Goal: Navigation & Orientation: Find specific page/section

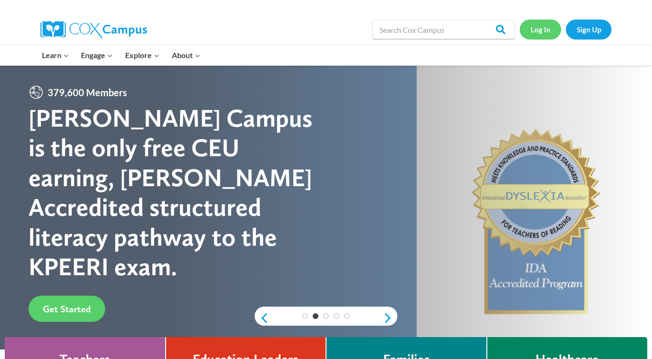
click at [531, 30] on link "Log In" at bounding box center [540, 30] width 41 height 20
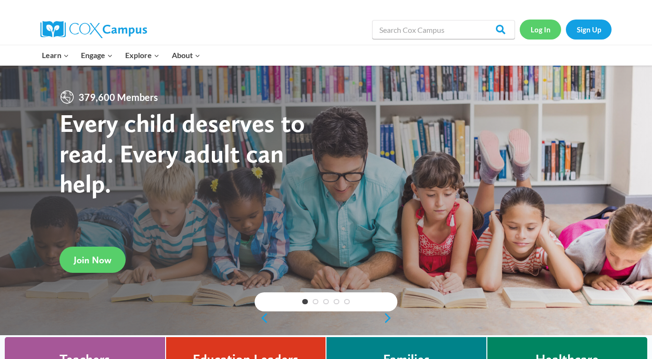
click at [538, 30] on link "Log In" at bounding box center [540, 30] width 41 height 20
click at [543, 33] on link "Log In" at bounding box center [540, 30] width 41 height 20
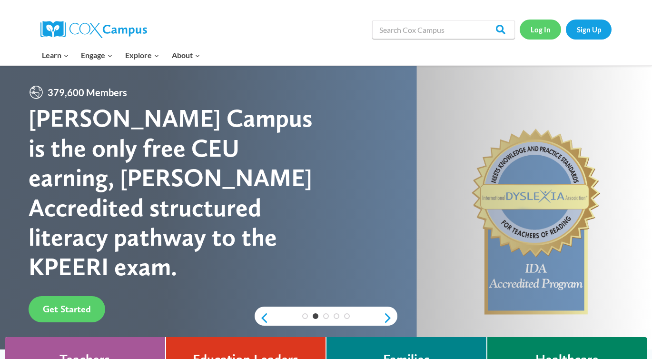
click at [533, 35] on link "Log In" at bounding box center [540, 30] width 41 height 20
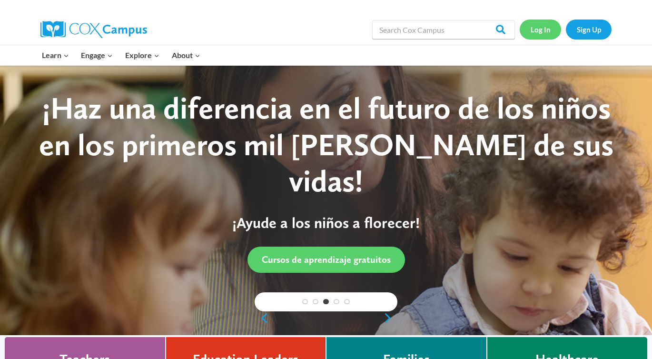
click at [533, 35] on link "Log In" at bounding box center [540, 30] width 41 height 20
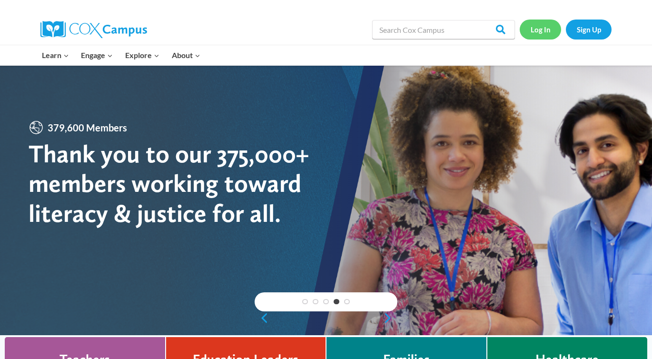
click at [543, 20] on link "Log In" at bounding box center [540, 30] width 41 height 20
click at [543, 27] on link "Log In" at bounding box center [540, 30] width 41 height 20
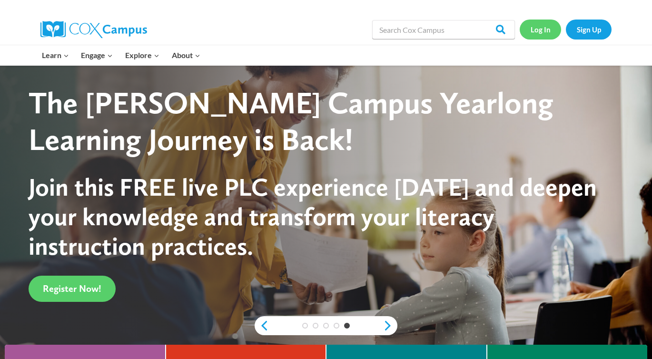
click at [550, 33] on link "Log In" at bounding box center [540, 30] width 41 height 20
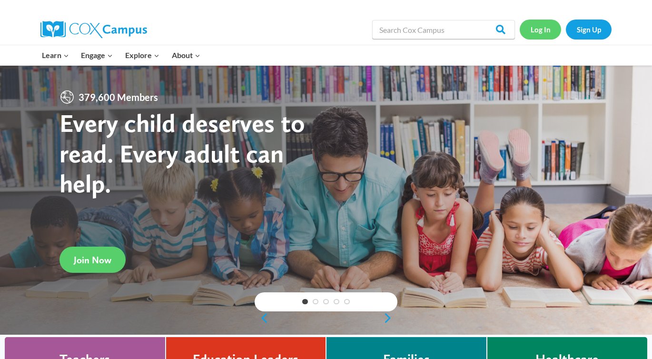
click at [531, 23] on link "Log In" at bounding box center [540, 30] width 41 height 20
